Goal: Task Accomplishment & Management: Complete application form

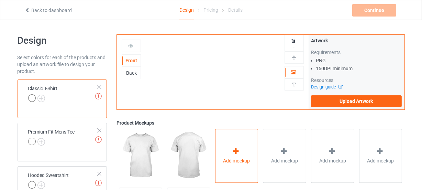
click at [227, 147] on div "Add mockup" at bounding box center [236, 155] width 43 height 54
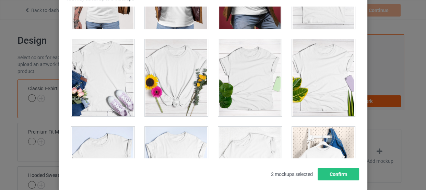
scroll to position [9651, 0]
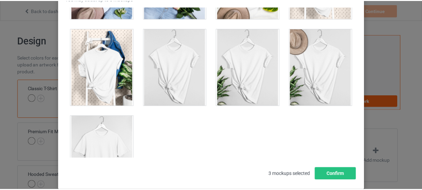
scroll to position [9869, 0]
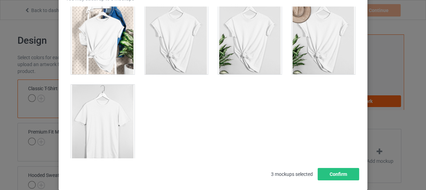
click at [118, 84] on div at bounding box center [103, 122] width 64 height 77
click at [335, 172] on button "Confirm" at bounding box center [339, 174] width 42 height 12
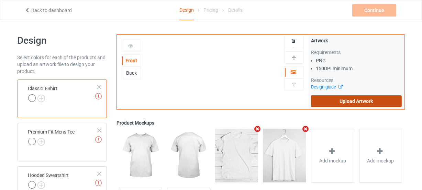
click at [329, 97] on label "Upload Artwork" at bounding box center [356, 101] width 91 height 12
click at [0, 0] on input "Upload Artwork" at bounding box center [0, 0] width 0 height 0
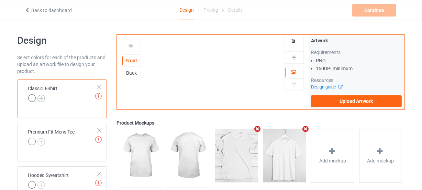
click at [39, 96] on img at bounding box center [41, 98] width 8 height 8
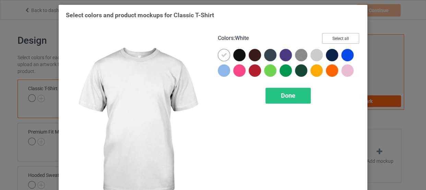
click at [345, 36] on button "Select all" at bounding box center [340, 38] width 37 height 11
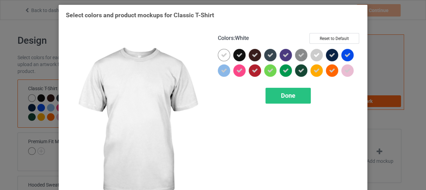
click at [218, 53] on div at bounding box center [224, 55] width 12 height 12
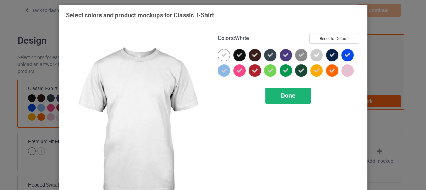
click at [274, 96] on div "Done" at bounding box center [288, 96] width 45 height 16
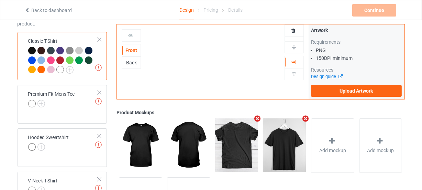
scroll to position [93, 0]
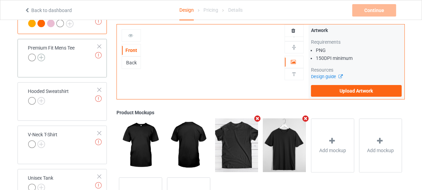
click at [40, 58] on img at bounding box center [41, 58] width 8 height 8
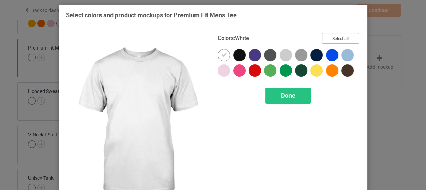
drag, startPoint x: 325, startPoint y: 37, endPoint x: 247, endPoint y: 42, distance: 77.8
click at [325, 37] on button "Select all" at bounding box center [340, 38] width 37 height 11
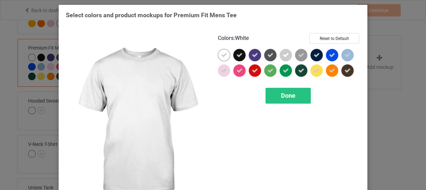
click at [222, 52] on icon at bounding box center [224, 55] width 6 height 6
click at [222, 52] on div at bounding box center [224, 55] width 12 height 12
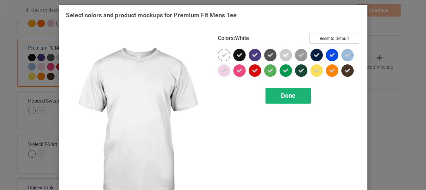
click at [285, 93] on span "Done" at bounding box center [288, 95] width 14 height 7
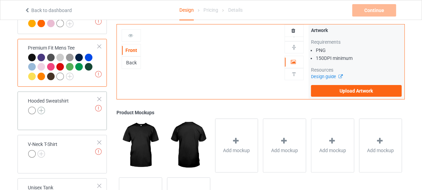
click at [39, 110] on img at bounding box center [41, 110] width 8 height 8
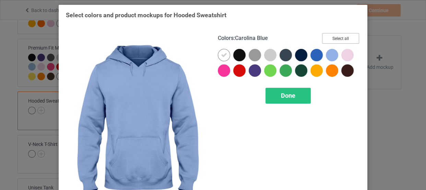
click at [338, 35] on button "Select all" at bounding box center [340, 38] width 37 height 11
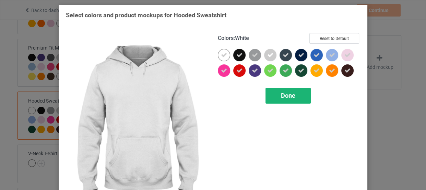
click at [222, 52] on icon at bounding box center [224, 55] width 6 height 6
click at [222, 52] on div at bounding box center [224, 55] width 12 height 12
click at [301, 97] on div "Done" at bounding box center [288, 96] width 45 height 16
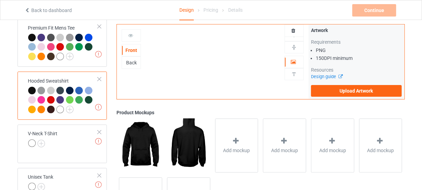
scroll to position [187, 0]
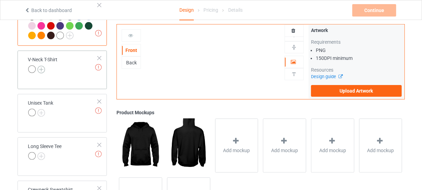
click at [40, 69] on img at bounding box center [41, 70] width 8 height 8
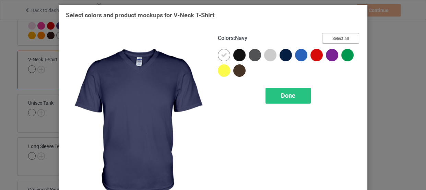
click at [326, 39] on button "Select all" at bounding box center [340, 38] width 37 height 11
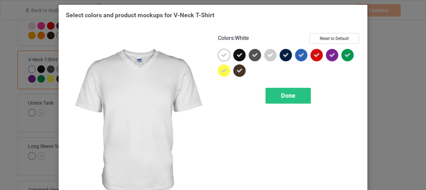
click at [218, 54] on div at bounding box center [224, 55] width 12 height 12
click at [274, 95] on div "Done" at bounding box center [288, 96] width 45 height 16
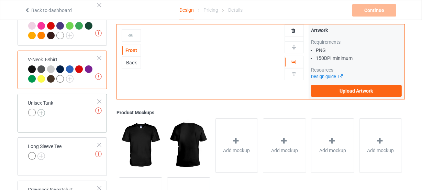
click at [42, 113] on img at bounding box center [41, 113] width 8 height 8
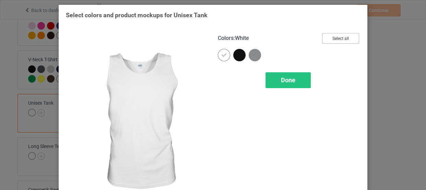
click at [327, 37] on button "Select all" at bounding box center [340, 38] width 37 height 11
click at [221, 55] on icon at bounding box center [224, 55] width 6 height 6
click at [221, 55] on div at bounding box center [224, 55] width 12 height 12
click at [272, 80] on div "Done" at bounding box center [288, 80] width 45 height 16
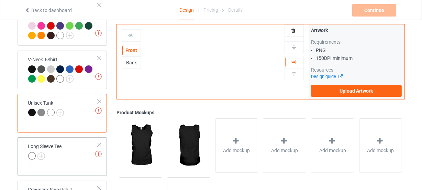
click at [41, 152] on div at bounding box center [45, 157] width 34 height 10
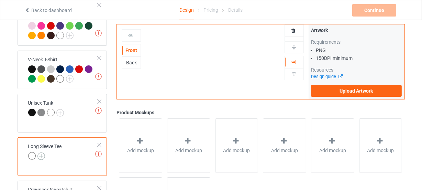
click at [42, 156] on img at bounding box center [41, 156] width 8 height 8
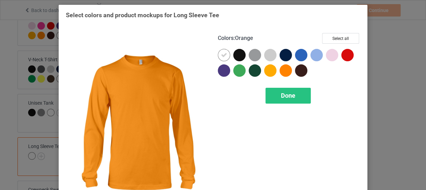
click at [342, 31] on div "Colors : Orange Select all Done" at bounding box center [289, 122] width 152 height 188
click at [340, 34] on button "Select all" at bounding box center [340, 38] width 37 height 11
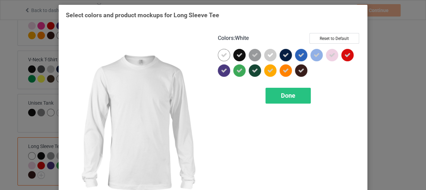
click at [221, 57] on icon at bounding box center [224, 55] width 6 height 6
click at [219, 57] on div at bounding box center [224, 55] width 12 height 12
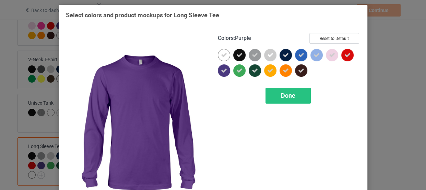
click at [311, 90] on div "Done" at bounding box center [289, 96] width 142 height 16
click at [308, 90] on div "Done" at bounding box center [288, 96] width 45 height 16
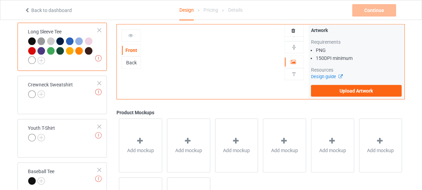
scroll to position [312, 0]
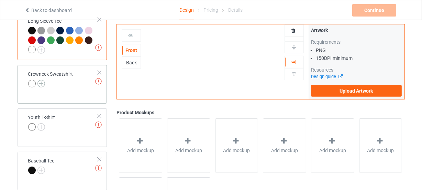
click at [41, 82] on img at bounding box center [41, 84] width 8 height 8
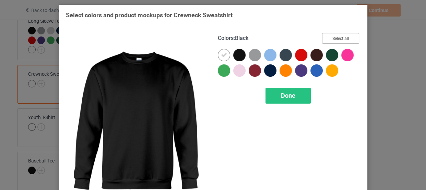
click at [346, 35] on button "Select all" at bounding box center [340, 38] width 37 height 11
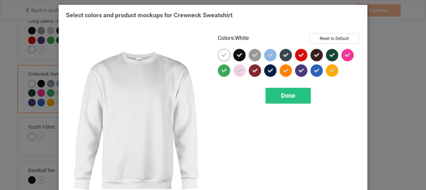
click at [226, 53] on div at bounding box center [224, 55] width 12 height 12
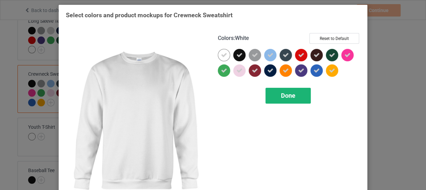
click at [286, 103] on div "Done" at bounding box center [288, 96] width 45 height 16
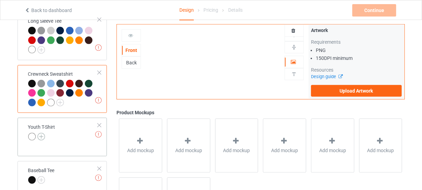
click at [43, 136] on img at bounding box center [41, 137] width 8 height 8
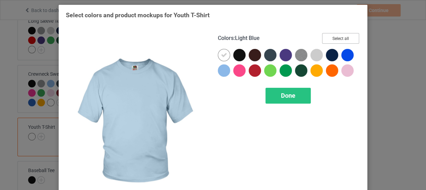
click at [328, 37] on button "Select all" at bounding box center [340, 38] width 37 height 11
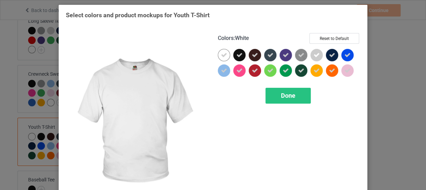
click at [218, 55] on div at bounding box center [224, 55] width 12 height 12
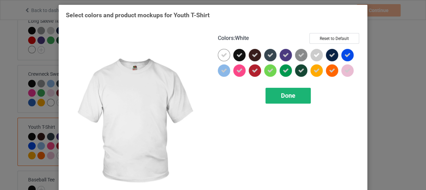
click at [284, 96] on span "Done" at bounding box center [288, 95] width 14 height 7
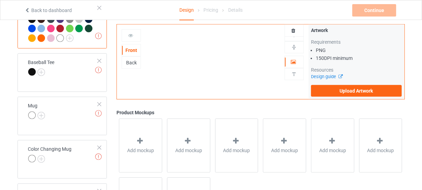
scroll to position [437, 0]
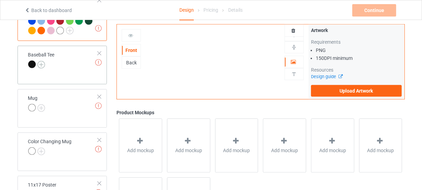
click at [40, 64] on img at bounding box center [41, 65] width 8 height 8
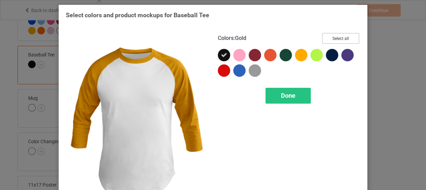
click at [340, 37] on button "Select all" at bounding box center [340, 38] width 37 height 11
click at [291, 88] on div "Done" at bounding box center [288, 96] width 45 height 16
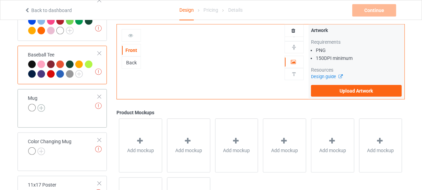
click at [39, 107] on img at bounding box center [41, 108] width 8 height 8
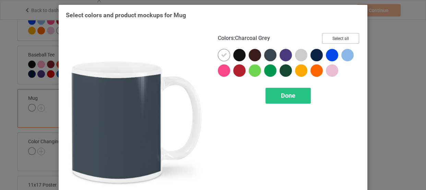
click at [346, 42] on button "Select all" at bounding box center [340, 38] width 37 height 11
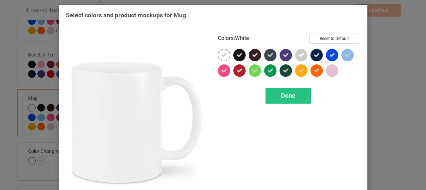
click at [224, 52] on icon at bounding box center [224, 55] width 6 height 6
click at [224, 52] on div at bounding box center [224, 55] width 12 height 12
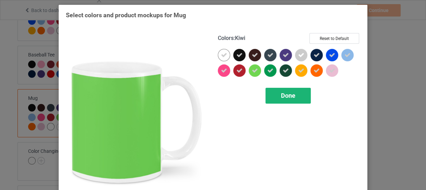
click at [280, 89] on div "Done" at bounding box center [288, 96] width 45 height 16
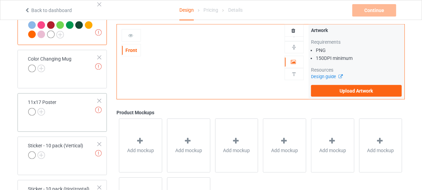
scroll to position [530, 0]
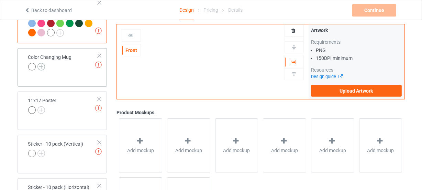
click at [42, 65] on img at bounding box center [41, 67] width 8 height 8
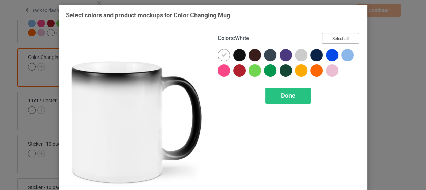
click at [335, 38] on button "Select all" at bounding box center [340, 38] width 37 height 11
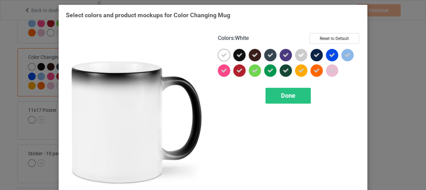
click at [221, 51] on div at bounding box center [224, 55] width 12 height 12
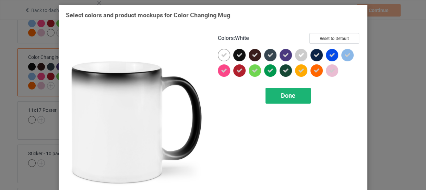
click at [279, 87] on div "Colors : White Reset to Default Done" at bounding box center [289, 122] width 152 height 188
click at [271, 97] on div "Done" at bounding box center [288, 96] width 45 height 16
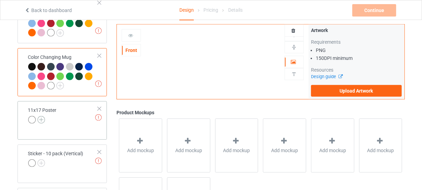
click at [43, 118] on img at bounding box center [41, 120] width 8 height 8
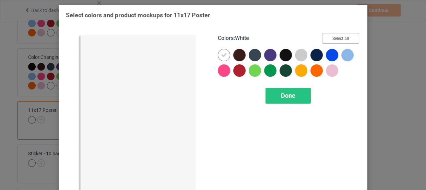
click at [329, 37] on button "Select all" at bounding box center [340, 38] width 37 height 11
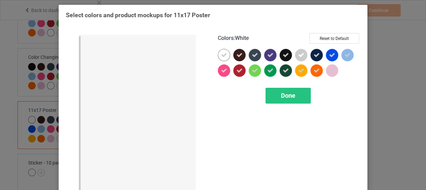
click at [221, 53] on icon at bounding box center [224, 55] width 6 height 6
click at [221, 53] on div at bounding box center [224, 55] width 12 height 12
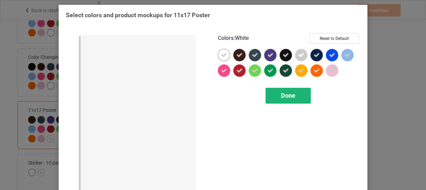
click at [303, 99] on div "Done" at bounding box center [288, 96] width 45 height 16
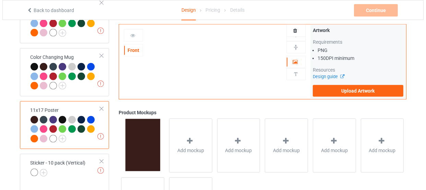
scroll to position [593, 0]
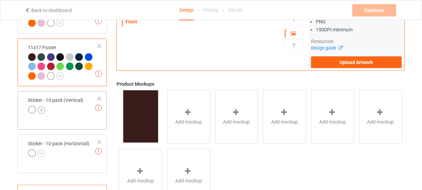
click at [42, 110] on img at bounding box center [41, 110] width 8 height 8
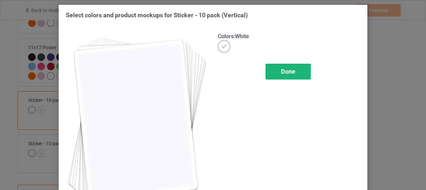
click at [298, 67] on div "Done" at bounding box center [288, 72] width 45 height 16
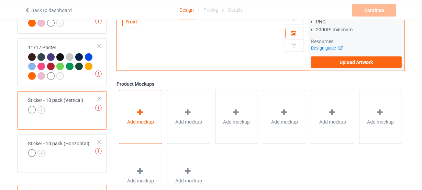
click at [145, 107] on div "Add mockup" at bounding box center [140, 117] width 43 height 54
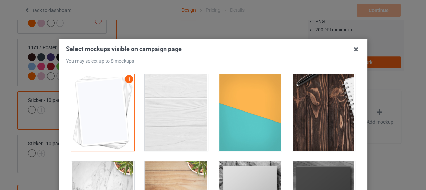
click at [195, 110] on div at bounding box center [177, 112] width 64 height 77
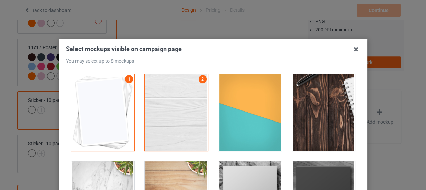
click at [227, 115] on div at bounding box center [250, 112] width 64 height 77
click at [315, 115] on div at bounding box center [324, 112] width 64 height 77
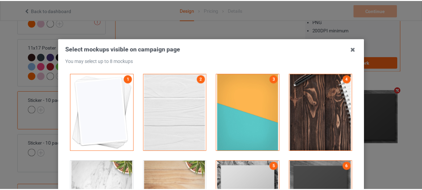
scroll to position [93, 0]
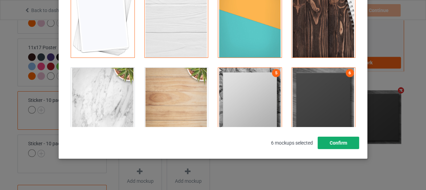
click at [343, 144] on button "Confirm" at bounding box center [339, 142] width 42 height 12
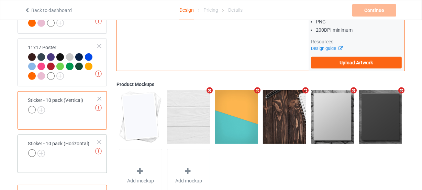
click at [77, 141] on div "Sticker - 10 pack (Horizontal)" at bounding box center [58, 148] width 61 height 16
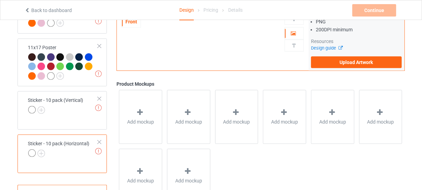
click at [187, 123] on span "Add mockup" at bounding box center [188, 121] width 27 height 7
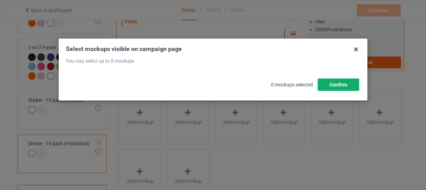
click at [353, 85] on button "Confirm" at bounding box center [339, 84] width 42 height 12
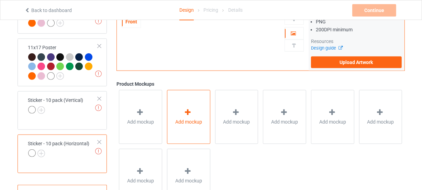
click at [172, 116] on div "Add mockup" at bounding box center [188, 117] width 43 height 54
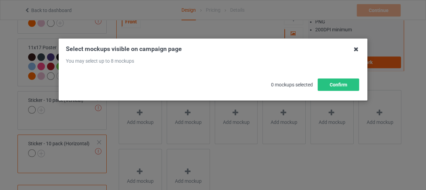
click at [354, 50] on icon at bounding box center [356, 49] width 11 height 11
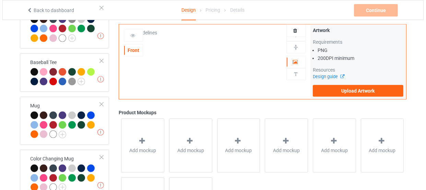
scroll to position [467, 0]
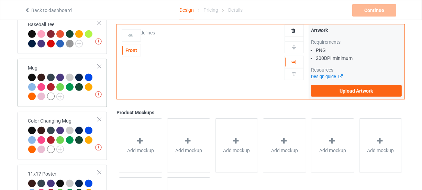
click at [79, 99] on div at bounding box center [63, 87] width 70 height 28
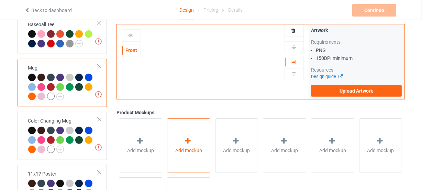
click at [170, 132] on div "Add mockup" at bounding box center [188, 145] width 43 height 54
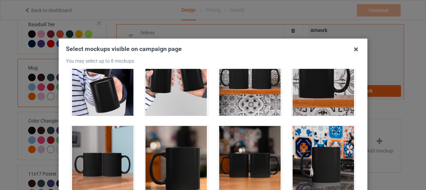
scroll to position [1092, 0]
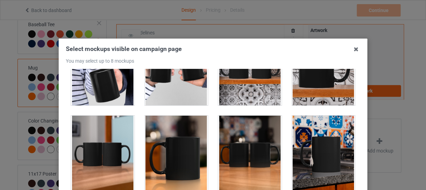
drag, startPoint x: 170, startPoint y: 142, endPoint x: 206, endPoint y: 137, distance: 36.7
click at [170, 142] on div at bounding box center [177, 153] width 64 height 77
drag, startPoint x: 231, startPoint y: 92, endPoint x: 300, endPoint y: 130, distance: 79.0
click at [232, 92] on div at bounding box center [250, 66] width 64 height 77
click at [301, 131] on div at bounding box center [324, 153] width 64 height 77
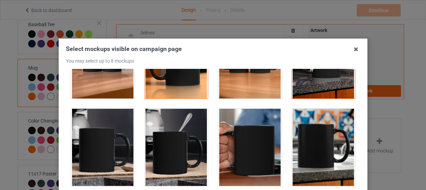
scroll to position [1186, 0]
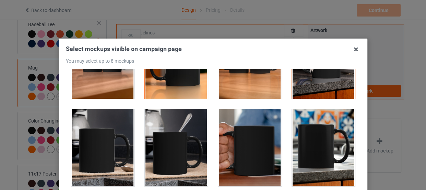
click at [170, 131] on div at bounding box center [177, 147] width 64 height 77
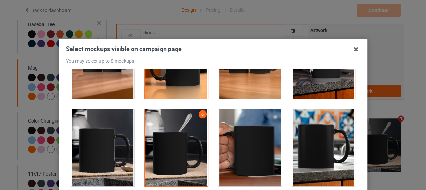
click at [307, 140] on div at bounding box center [324, 147] width 64 height 77
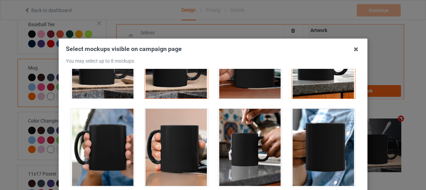
scroll to position [1280, 0]
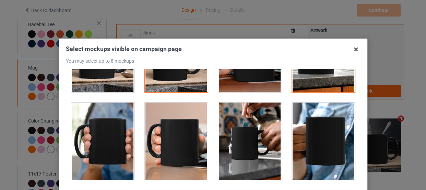
click at [177, 147] on div at bounding box center [177, 140] width 64 height 77
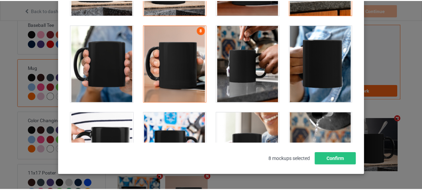
scroll to position [93, 0]
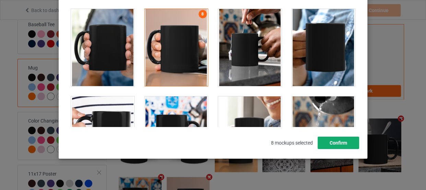
click at [337, 140] on button "Confirm" at bounding box center [339, 142] width 42 height 12
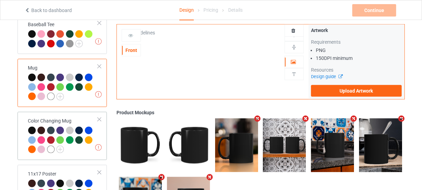
click at [95, 126] on div "Color Changing Mug" at bounding box center [63, 134] width 70 height 35
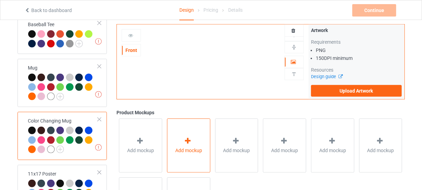
click at [177, 136] on div "Add mockup" at bounding box center [188, 145] width 43 height 54
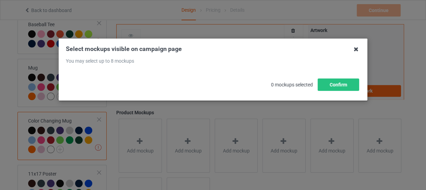
click at [353, 48] on icon at bounding box center [356, 49] width 11 height 11
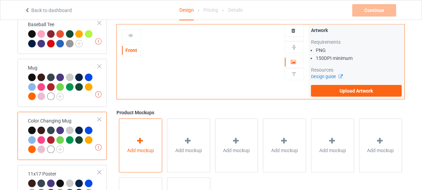
click at [153, 136] on div "Add mockup" at bounding box center [140, 145] width 43 height 54
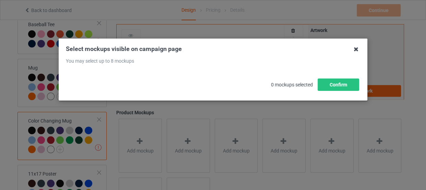
click at [356, 48] on icon at bounding box center [356, 49] width 11 height 11
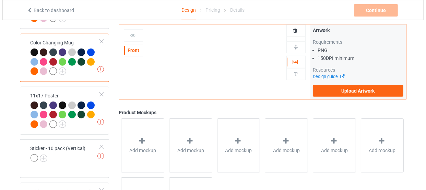
scroll to position [561, 0]
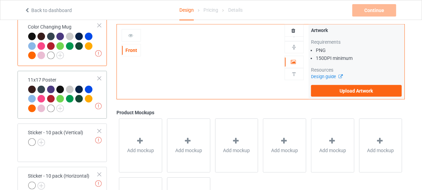
click at [78, 110] on div at bounding box center [63, 99] width 70 height 28
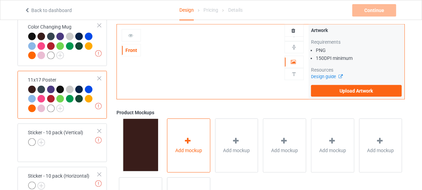
click at [173, 135] on div "Add mockup" at bounding box center [188, 145] width 43 height 54
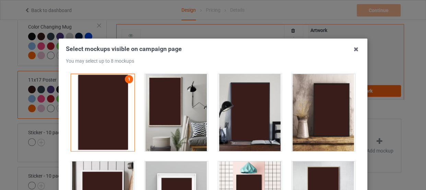
click at [174, 124] on div at bounding box center [177, 112] width 64 height 77
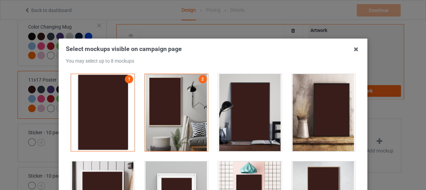
click at [222, 123] on div at bounding box center [250, 112] width 64 height 77
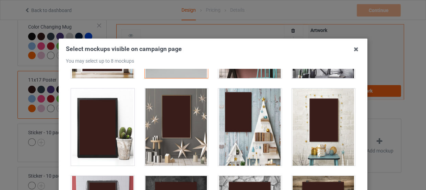
scroll to position [187, 0]
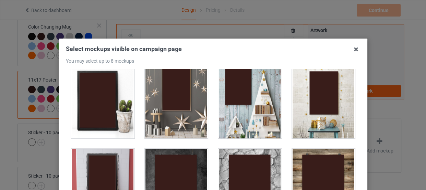
click at [173, 112] on div at bounding box center [177, 99] width 64 height 77
click at [266, 121] on div at bounding box center [250, 99] width 64 height 77
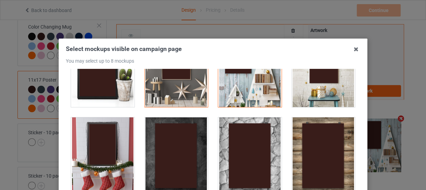
scroll to position [343, 0]
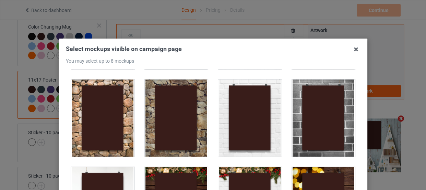
click at [316, 114] on div at bounding box center [324, 117] width 64 height 77
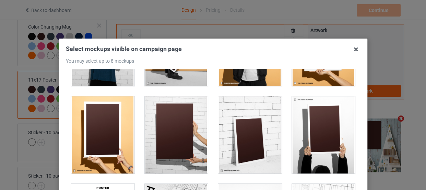
scroll to position [687, 0]
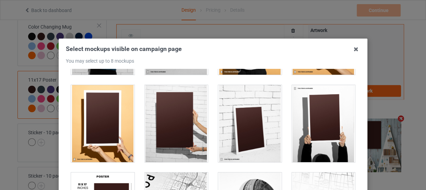
click at [175, 125] on div at bounding box center [177, 123] width 64 height 77
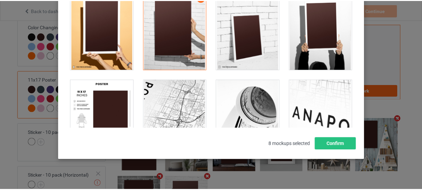
scroll to position [93, 0]
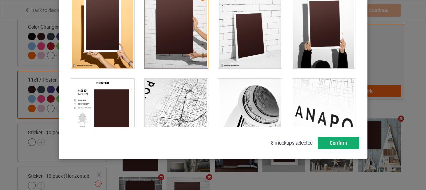
click at [333, 144] on button "Confirm" at bounding box center [339, 142] width 42 height 12
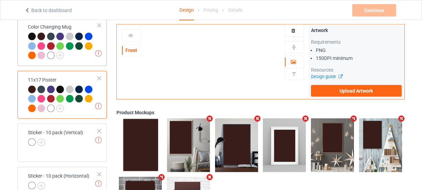
click at [74, 56] on div at bounding box center [63, 47] width 70 height 28
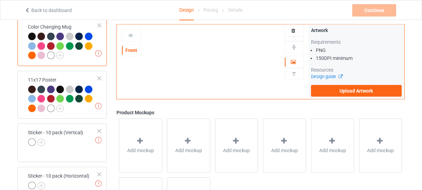
click at [294, 46] on img at bounding box center [293, 47] width 7 height 7
click at [295, 58] on icon at bounding box center [293, 60] width 6 height 5
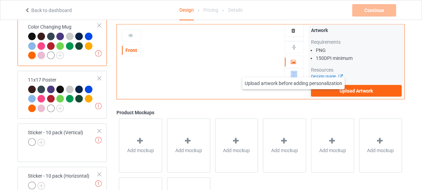
click at [293, 71] on img at bounding box center [293, 74] width 7 height 7
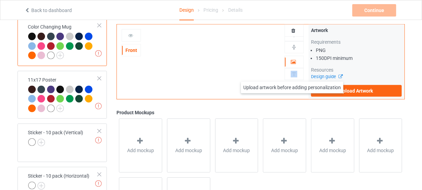
click at [292, 75] on img at bounding box center [293, 74] width 7 height 7
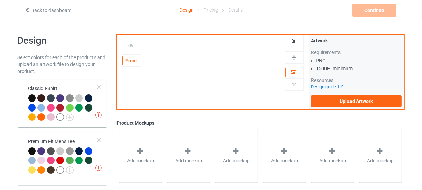
drag, startPoint x: 70, startPoint y: 87, endPoint x: 79, endPoint y: 87, distance: 9.6
click at [71, 87] on div "Classic T-Shirt" at bounding box center [63, 102] width 70 height 35
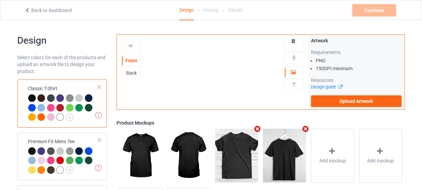
click at [128, 71] on div "Back" at bounding box center [131, 72] width 19 height 7
click at [129, 66] on div "Front" at bounding box center [131, 60] width 19 height 12
click at [137, 55] on div "Front" at bounding box center [131, 60] width 19 height 12
click at [133, 61] on div "Front" at bounding box center [131, 60] width 19 height 7
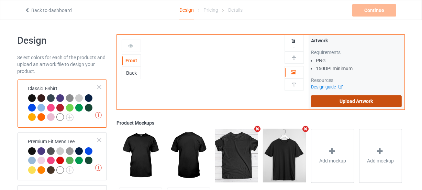
click at [358, 98] on label "Upload Artwork" at bounding box center [356, 101] width 91 height 12
click at [0, 0] on input "Upload Artwork" at bounding box center [0, 0] width 0 height 0
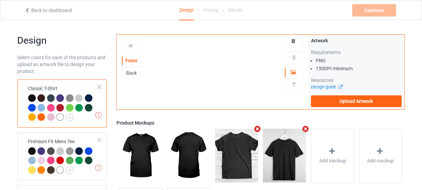
click at [293, 12] on div "Continue Missing artworks" at bounding box center [338, 10] width 127 height 12
